Goal: Information Seeking & Learning: Learn about a topic

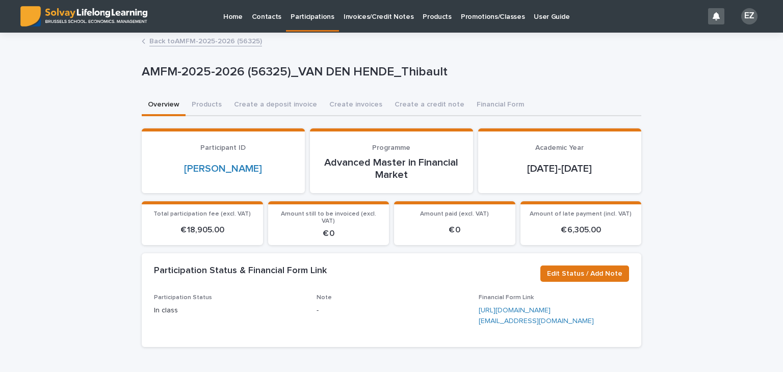
click at [207, 38] on link "Back to AMFM-2025-2026 (56325)" at bounding box center [205, 41] width 113 height 12
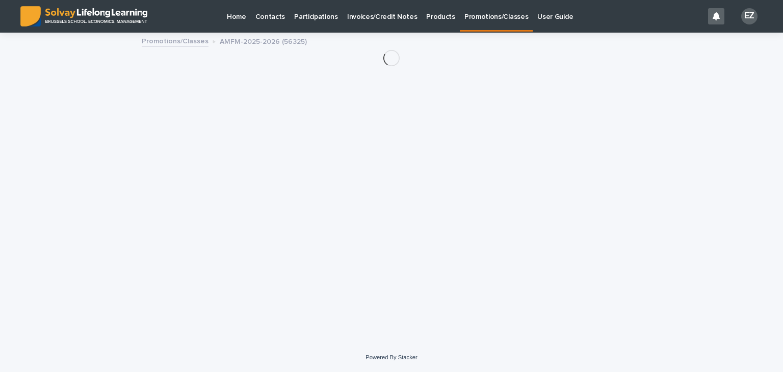
click at [202, 44] on link "Promotions/Classes" at bounding box center [175, 41] width 67 height 12
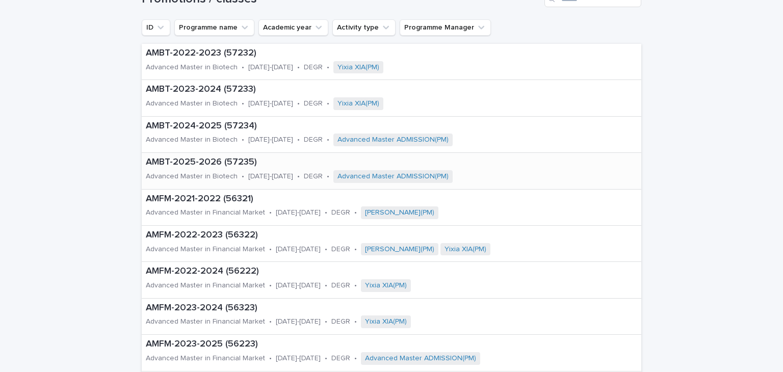
scroll to position [107, 0]
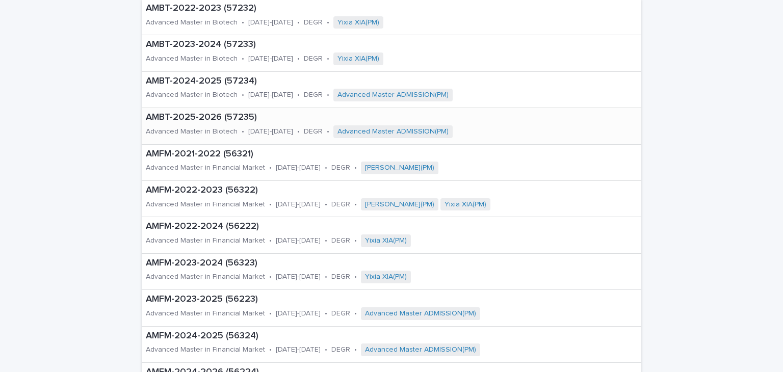
click at [209, 122] on p "AMBT-2025-2026 (57235)" at bounding box center [356, 117] width 420 height 11
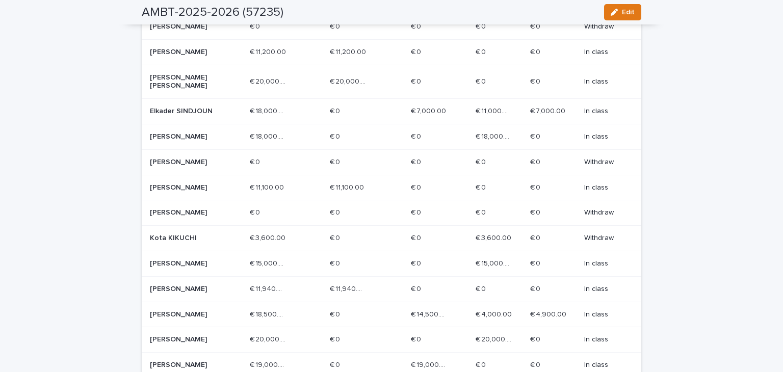
scroll to position [412, 0]
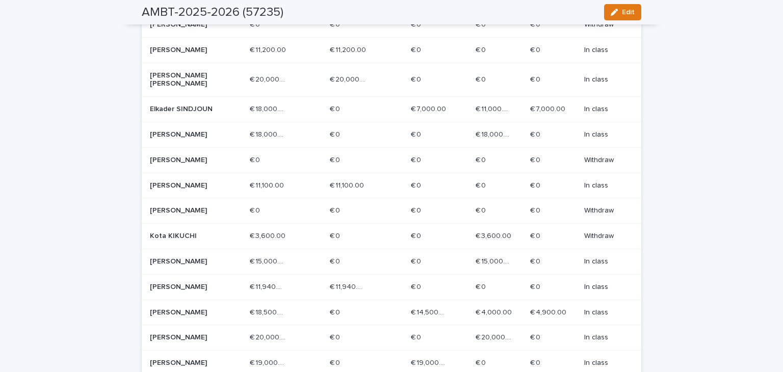
click at [189, 111] on p "Elkader SINDJOUN" at bounding box center [186, 109] width 73 height 9
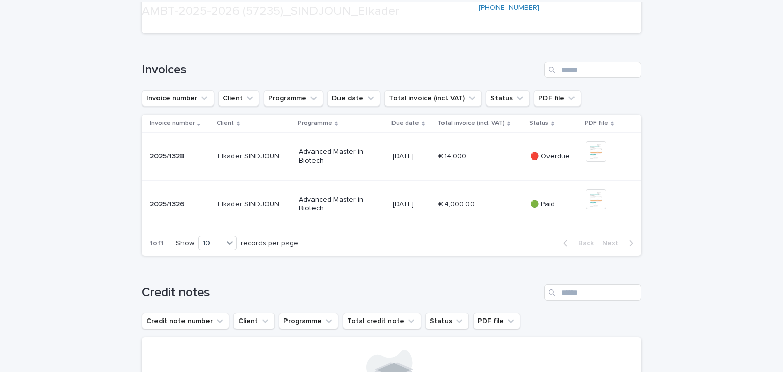
scroll to position [313, 0]
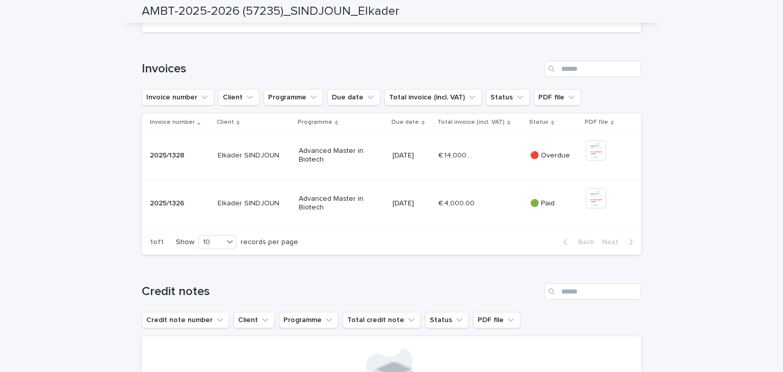
click at [164, 164] on div "2025/1328 2025/1328" at bounding box center [180, 155] width 60 height 17
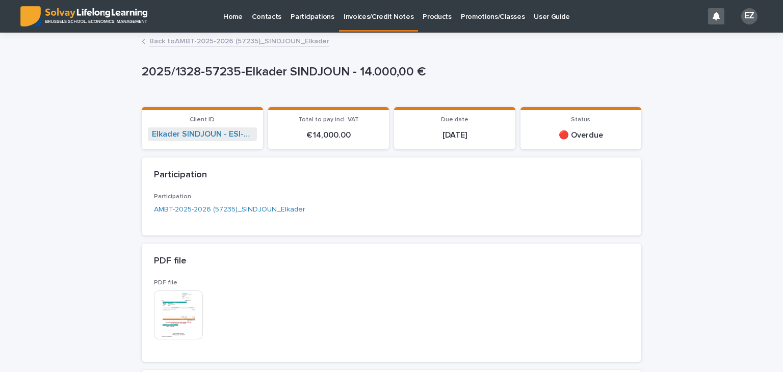
click at [163, 76] on p "2025/1328-57235-Elkader SINDJOUN - 14.000,00 €" at bounding box center [389, 72] width 495 height 15
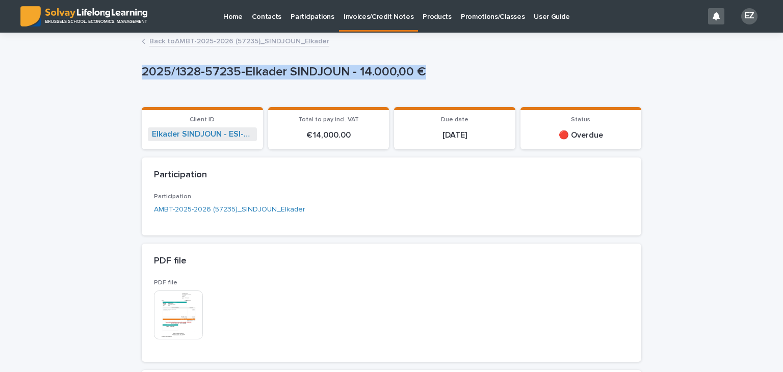
click at [163, 76] on p "2025/1328-57235-Elkader SINDJOUN - 14.000,00 €" at bounding box center [389, 72] width 495 height 15
copy p "2025/1328-57235-Elkader SINDJOUN - 14.000,00 €"
click at [249, 36] on link "Back to AMBT-2025-2026 (57235)_SINDJOUN_Elkader" at bounding box center [239, 41] width 180 height 12
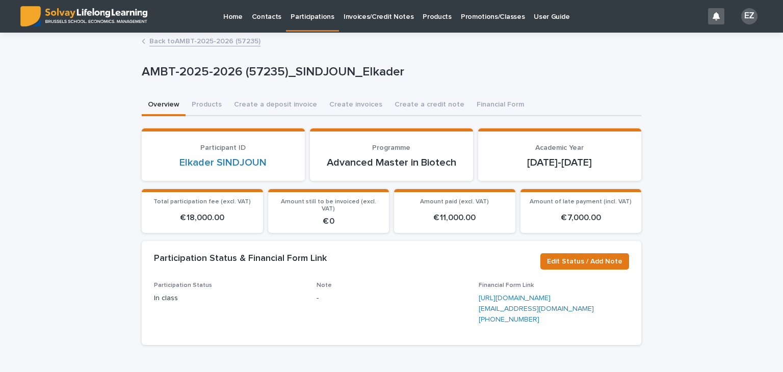
click at [175, 39] on link "Back to AMBT-2025-2026 (57235)" at bounding box center [204, 41] width 111 height 12
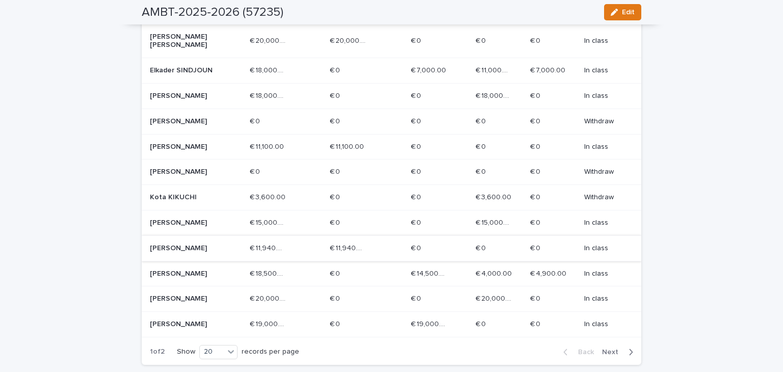
scroll to position [546, 0]
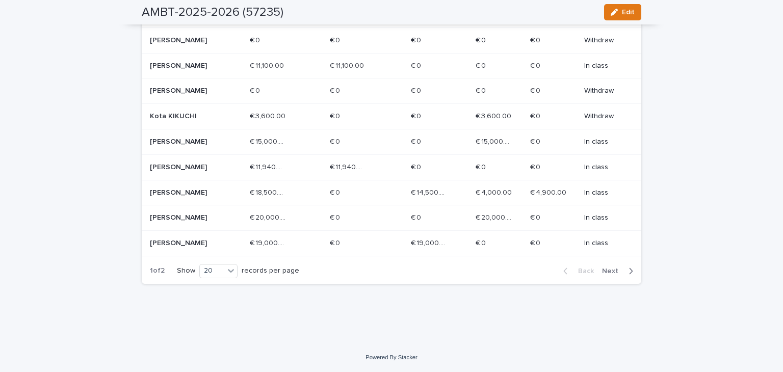
click at [610, 277] on div "Back Next" at bounding box center [598, 270] width 86 height 25
click at [603, 273] on span "Next" at bounding box center [613, 271] width 22 height 7
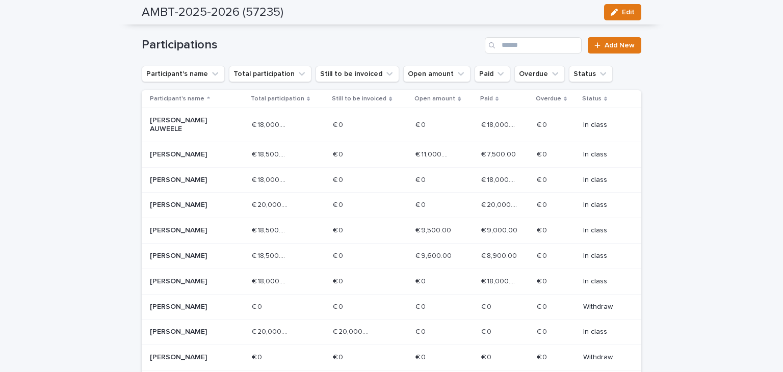
scroll to position [164, 0]
click at [174, 183] on p "[PERSON_NAME]" at bounding box center [186, 179] width 73 height 9
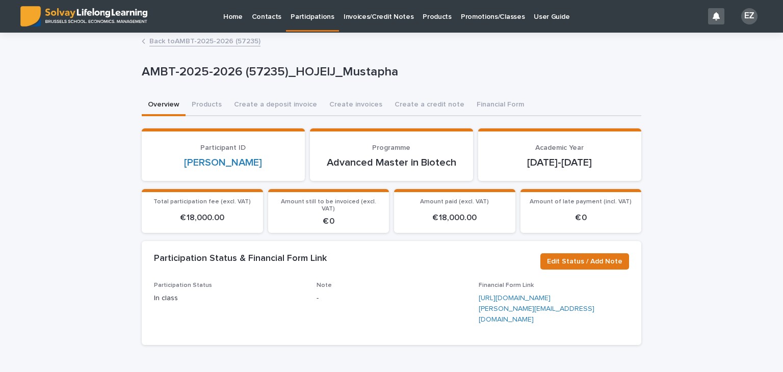
click at [162, 43] on link "Back to AMBT-2025-2026 (57235)" at bounding box center [204, 41] width 111 height 12
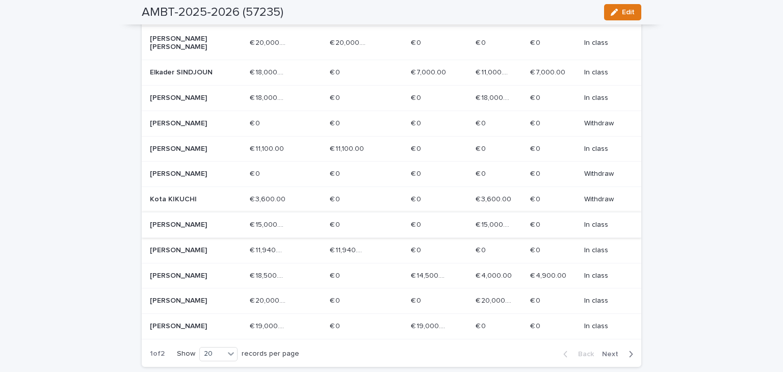
scroll to position [546, 0]
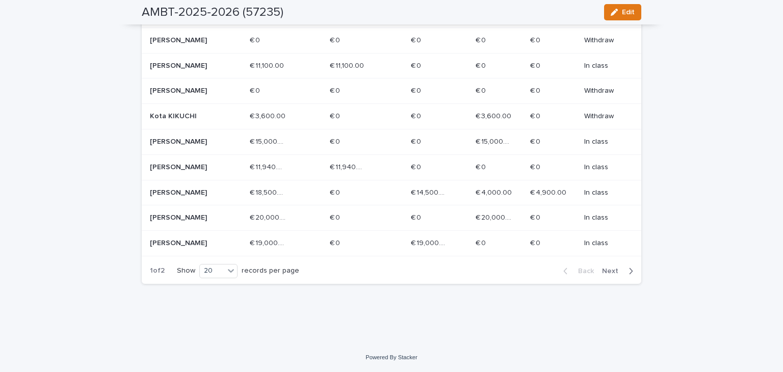
click at [603, 271] on span "Next" at bounding box center [613, 271] width 22 height 7
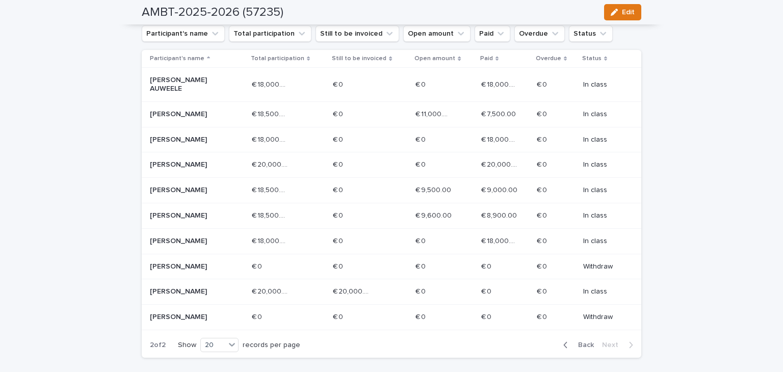
scroll to position [204, 0]
click at [589, 349] on button "Back" at bounding box center [576, 344] width 43 height 9
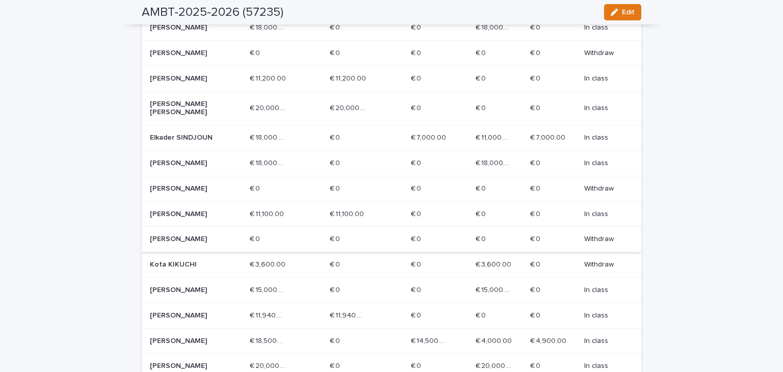
scroll to position [417, 0]
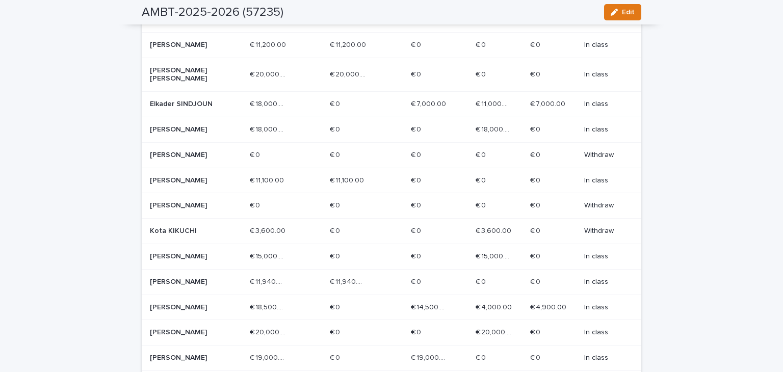
click at [203, 311] on p "[PERSON_NAME]" at bounding box center [186, 307] width 73 height 9
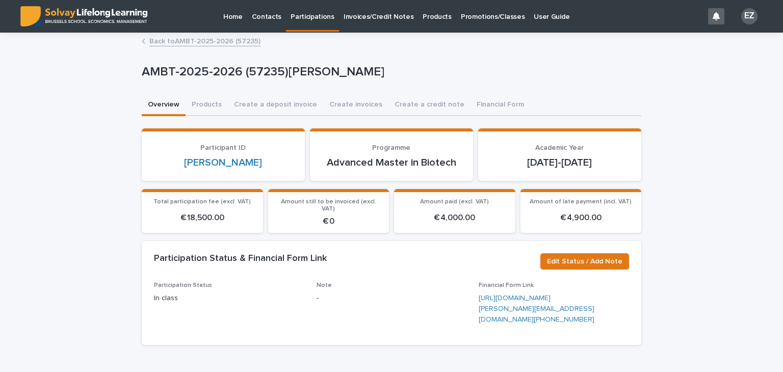
click at [478, 15] on p "Promotions/Classes" at bounding box center [493, 10] width 64 height 21
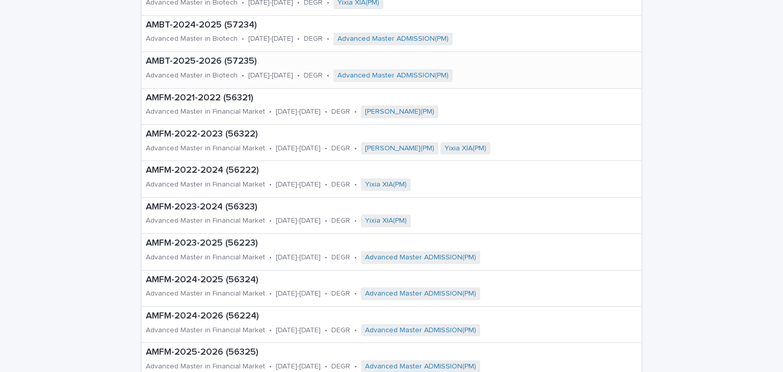
scroll to position [283, 0]
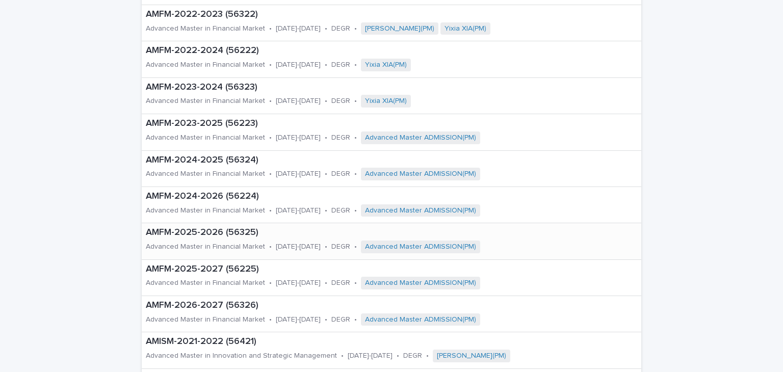
click at [244, 232] on p "AMFM-2025-2026 (56325)" at bounding box center [370, 232] width 449 height 11
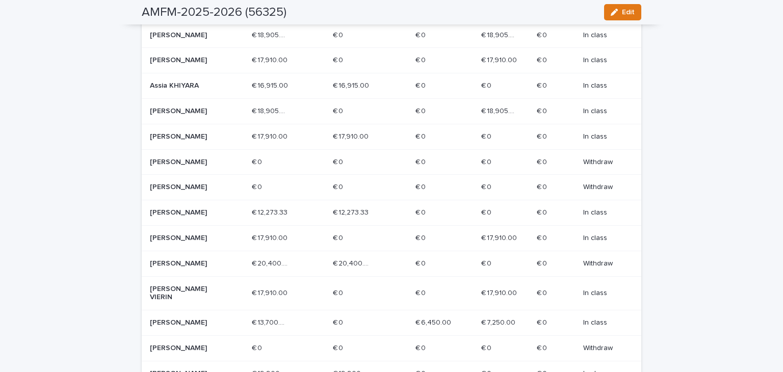
scroll to position [464, 0]
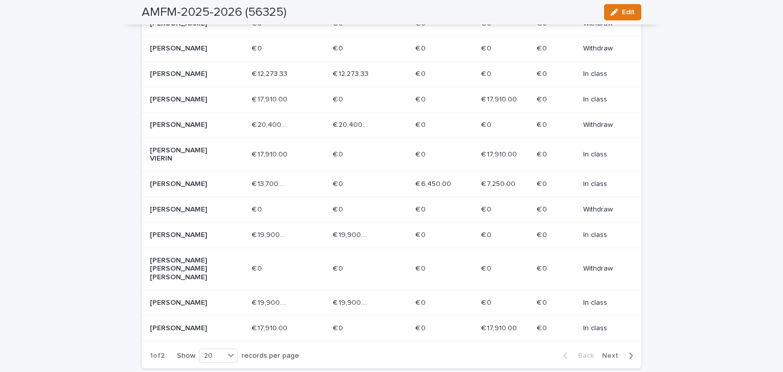
click at [603, 351] on button "Next" at bounding box center [619, 355] width 43 height 9
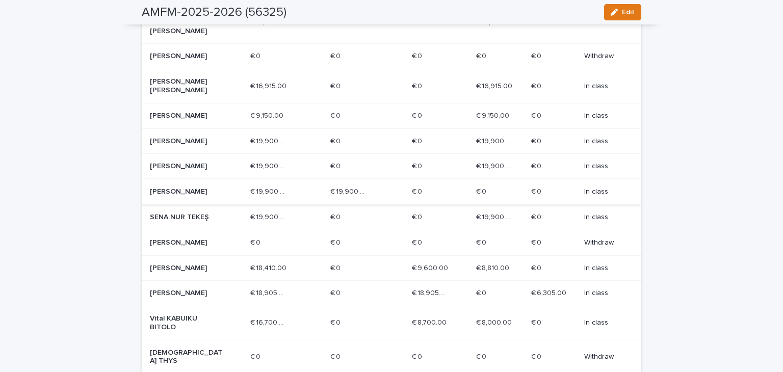
scroll to position [405, 0]
click at [173, 83] on p "[PERSON_NAME] [PERSON_NAME]" at bounding box center [186, 86] width 73 height 17
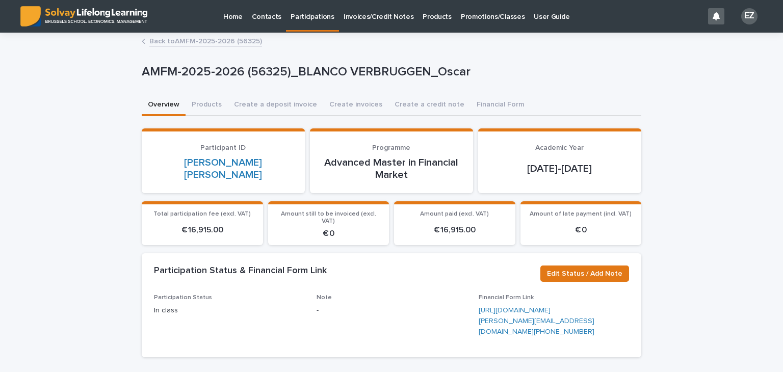
click at [216, 39] on link "Back to AMFM-2025-2026 (56325)" at bounding box center [205, 41] width 113 height 12
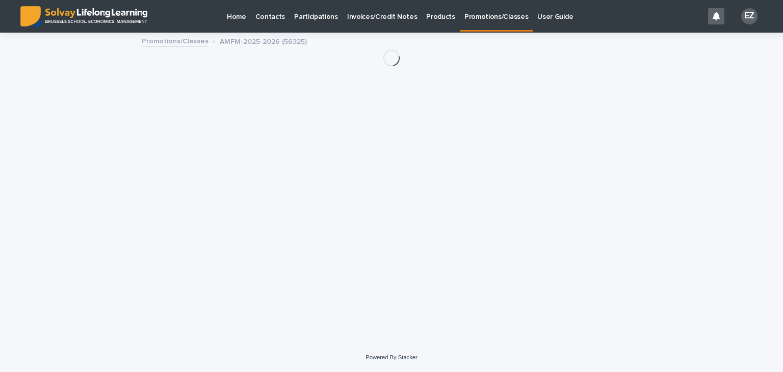
click at [183, 37] on link "Promotions/Classes" at bounding box center [175, 41] width 67 height 12
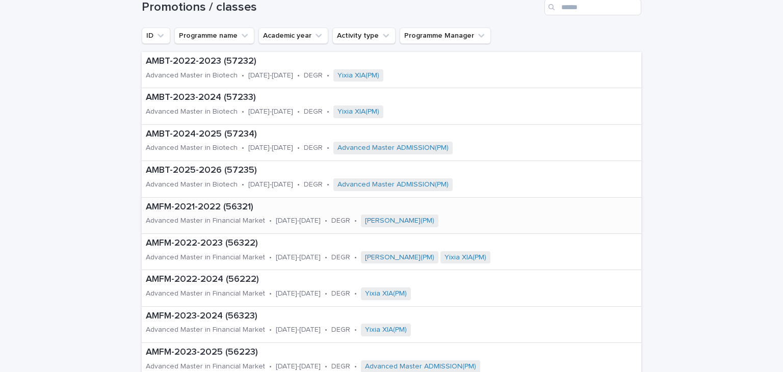
scroll to position [53, 0]
click at [195, 179] on div "Advanced Master in Biotech" at bounding box center [192, 184] width 92 height 11
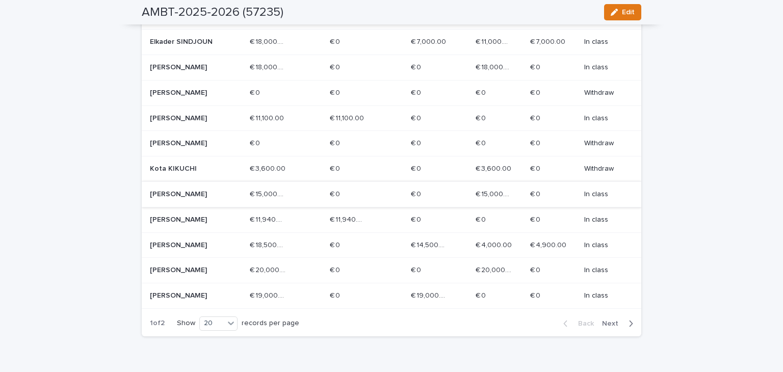
scroll to position [480, 0]
click at [261, 299] on p "€ 19,000.00" at bounding box center [269, 293] width 38 height 11
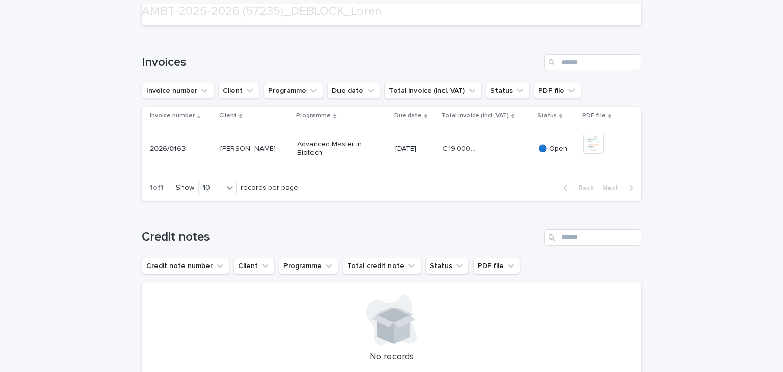
scroll to position [328, 0]
